Goal: Find specific page/section: Find specific page/section

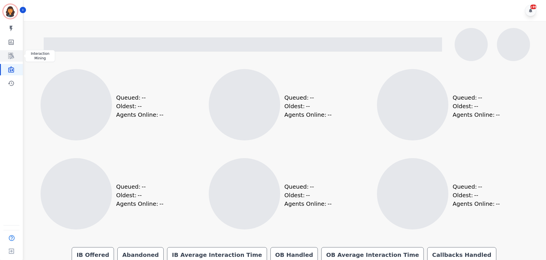
click at [11, 56] on icon "Sidebar" at bounding box center [11, 56] width 7 height 7
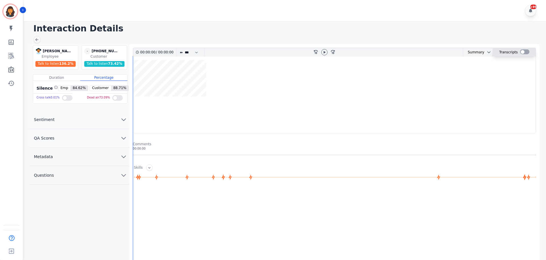
click at [522, 52] on div at bounding box center [524, 51] width 9 height 5
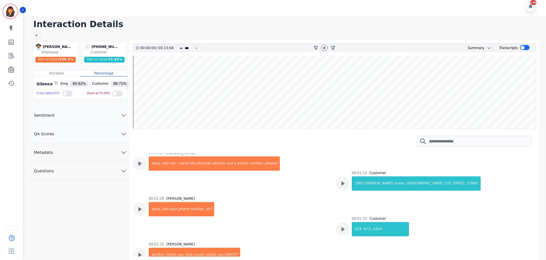
scroll to position [228, 0]
